Goal: Navigation & Orientation: Find specific page/section

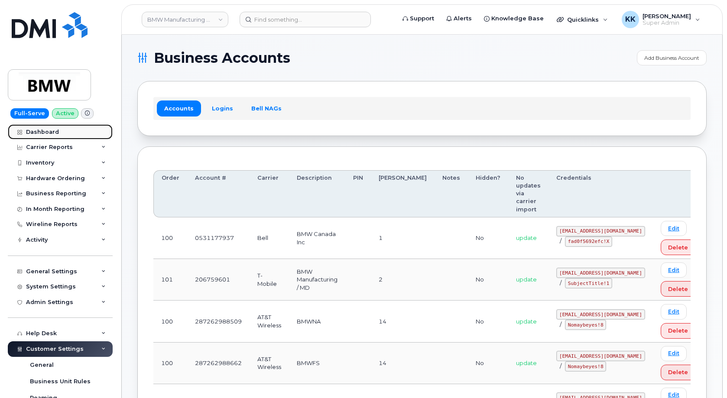
click at [62, 134] on link "Dashboard" at bounding box center [60, 132] width 105 height 16
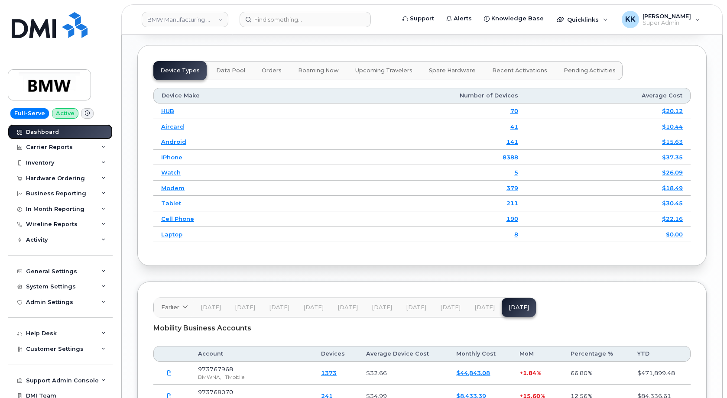
click at [38, 131] on div "Dashboard" at bounding box center [42, 132] width 33 height 7
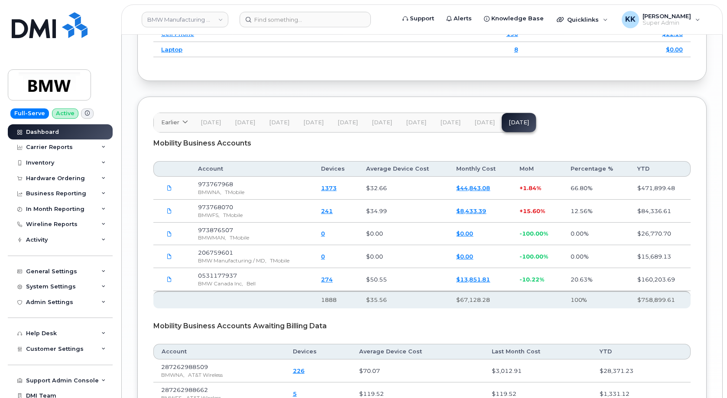
scroll to position [1280, 0]
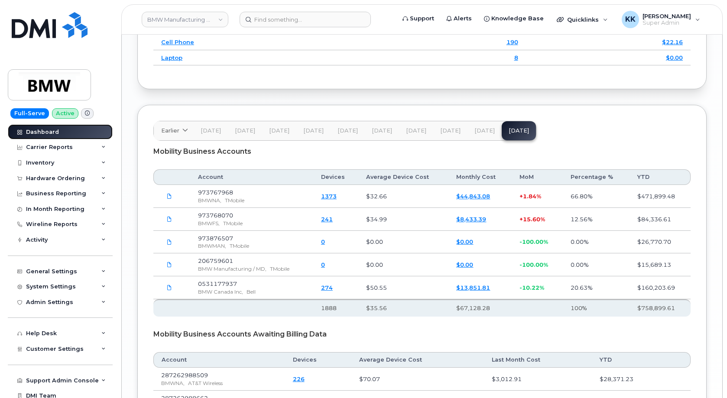
click at [61, 130] on link "Dashboard" at bounding box center [60, 132] width 105 height 16
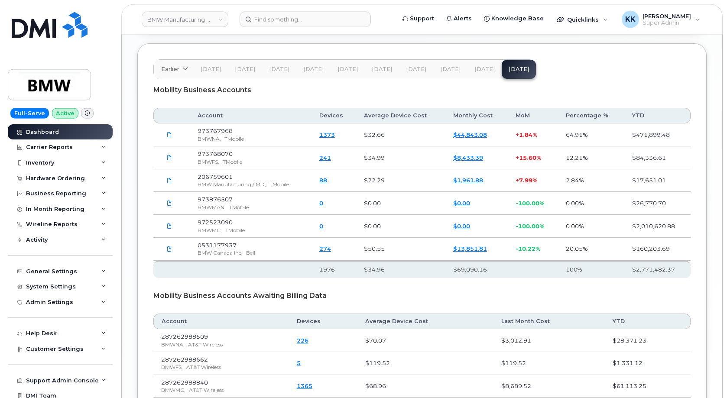
scroll to position [1324, 0]
